Goal: Transaction & Acquisition: Obtain resource

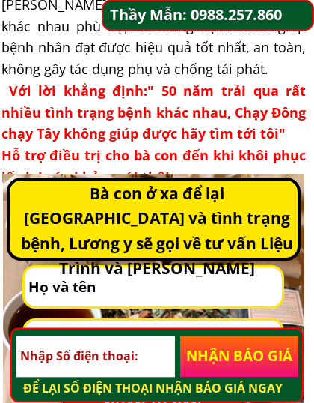
scroll to position [1104, 0]
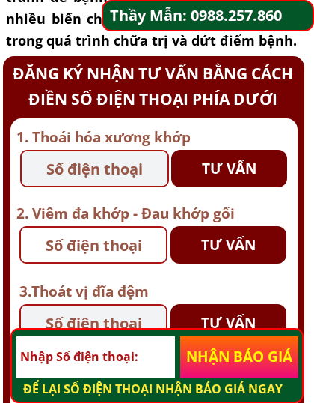
click at [249, 359] on p "NHẬN BÁO GIÁ" at bounding box center [239, 356] width 118 height 41
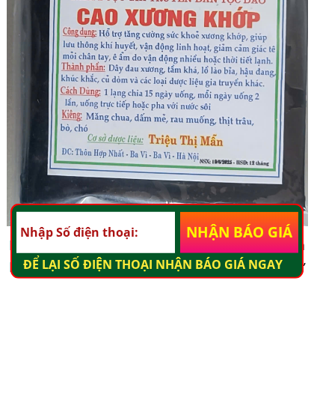
scroll to position [3177, 0]
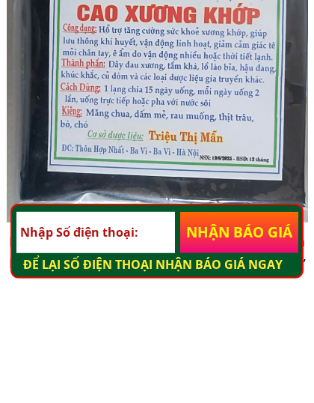
click at [255, 336] on p "NHẬN BÁO GIÁ" at bounding box center [239, 356] width 118 height 41
click at [142, 336] on input "tel" at bounding box center [95, 356] width 158 height 41
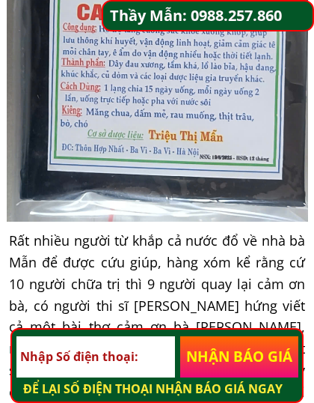
click at [157, 358] on input "tel" at bounding box center [95, 356] width 158 height 41
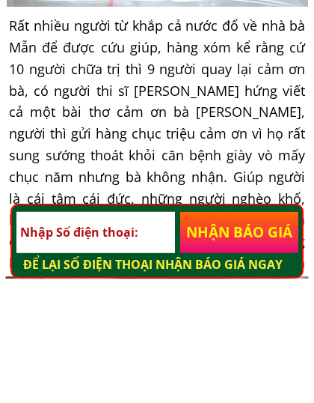
scroll to position [3394, 0]
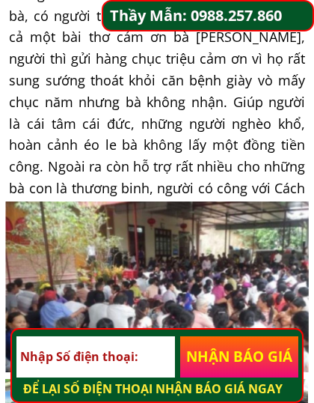
click at [146, 350] on input "tel" at bounding box center [95, 356] width 158 height 41
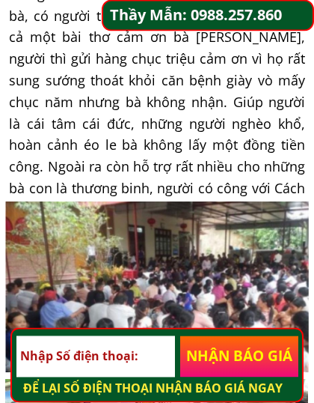
scroll to position [3684, 0]
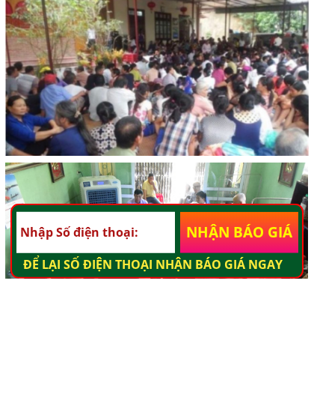
click at [149, 336] on input "tel" at bounding box center [95, 356] width 158 height 41
click at [156, 336] on input "tel" at bounding box center [95, 356] width 158 height 41
click at [158, 336] on input "tel" at bounding box center [95, 356] width 158 height 41
click at [100, 336] on input "tel" at bounding box center [95, 356] width 158 height 41
click at [258, 336] on p "NHẬN BÁO GIÁ" at bounding box center [239, 356] width 118 height 41
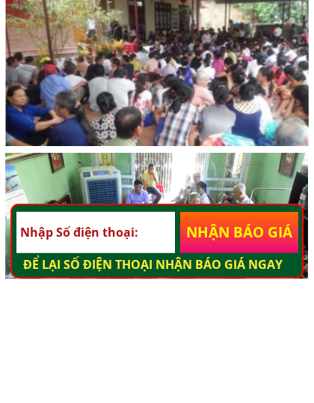
click at [204, 377] on h3 "ĐỂ LẠI SỐ ĐIỆN THOẠI NHẬN BÁO GIÁ NGAY" at bounding box center [161, 389] width 276 height 19
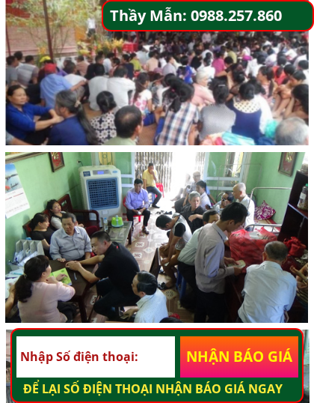
click at [213, 353] on p "NHẬN BÁO GIÁ" at bounding box center [239, 356] width 118 height 41
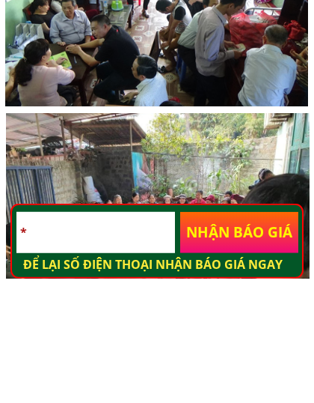
click at [154, 336] on input "*" at bounding box center [95, 356] width 158 height 41
click at [124, 336] on input "*" at bounding box center [95, 356] width 158 height 41
click at [247, 336] on p "NHẬN BÁO GIÁ" at bounding box center [239, 356] width 118 height 41
click at [94, 336] on input "*" at bounding box center [95, 356] width 158 height 41
click at [31, 336] on input "*" at bounding box center [95, 356] width 158 height 41
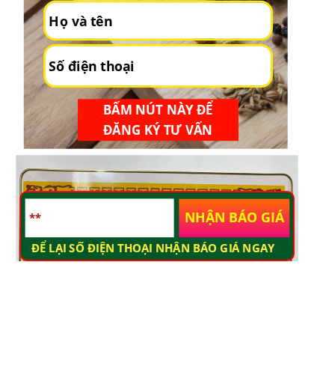
scroll to position [4419, 0]
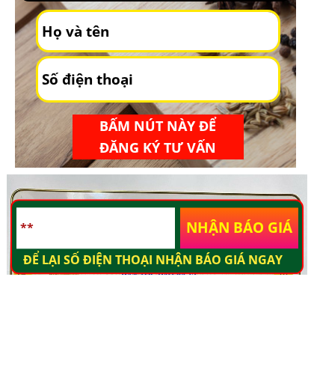
type input "**"
click at [213, 162] on input "tel" at bounding box center [158, 183] width 240 height 42
